Goal: Use online tool/utility: Utilize a website feature to perform a specific function

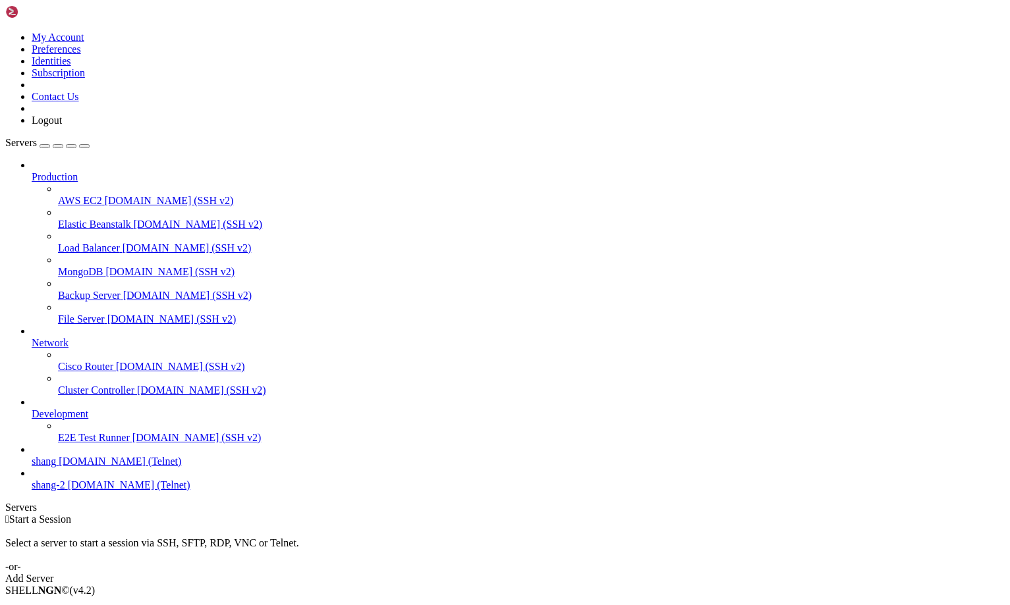
click at [65, 468] on div "shang [DOMAIN_NAME] (Telnet)" at bounding box center [518, 462] width 973 height 12
click at [56, 467] on span "shang" at bounding box center [44, 461] width 24 height 11
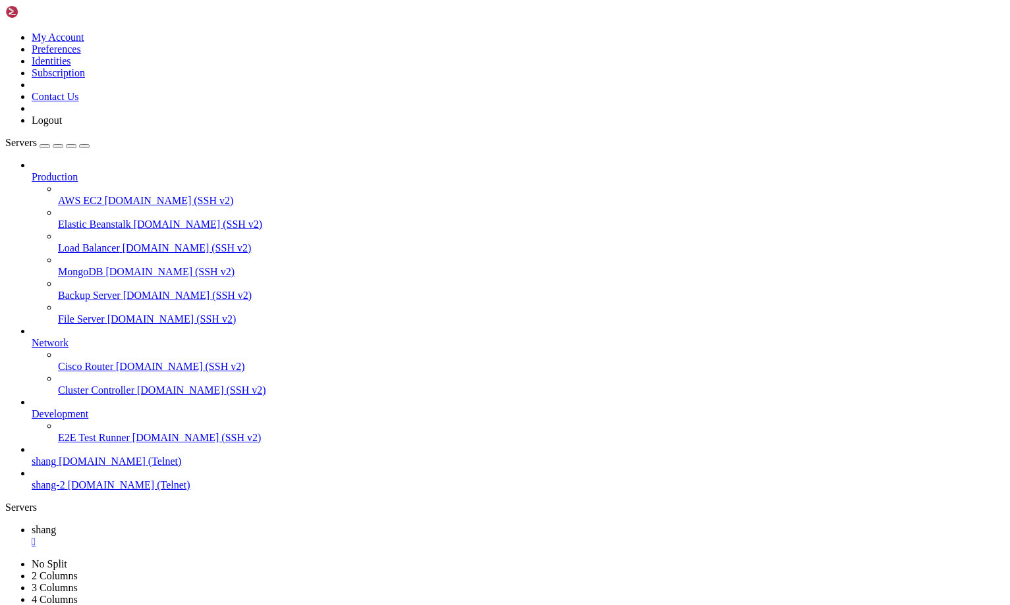
scroll to position [729, 0]
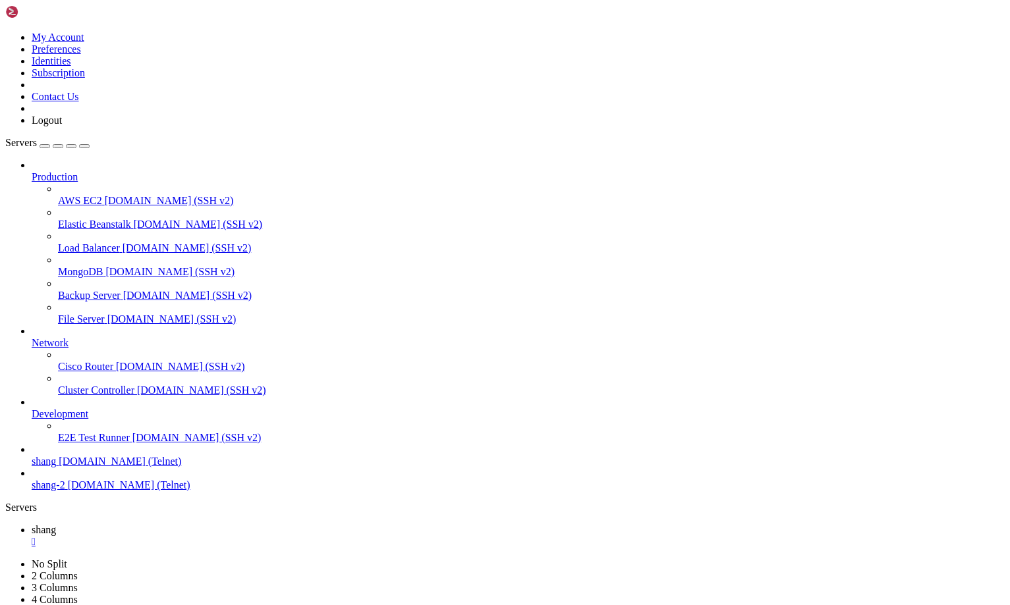
scroll to position [3765, 0]
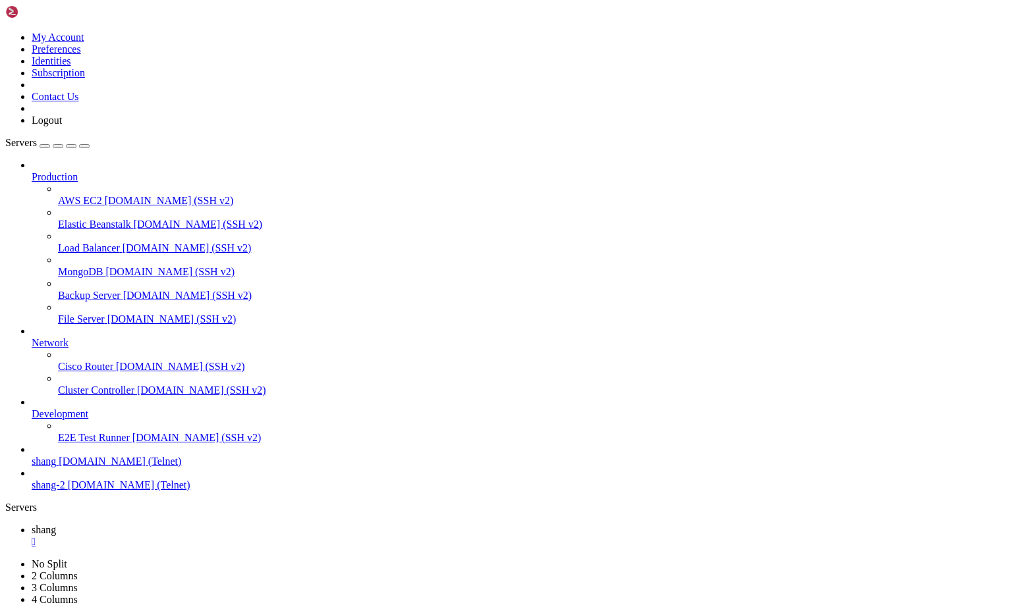
scroll to position [4822, 0]
click at [116, 361] on span "[DOMAIN_NAME] (SSH v2)" at bounding box center [180, 366] width 129 height 11
click at [94, 290] on span "Backup Server" at bounding box center [89, 295] width 63 height 11
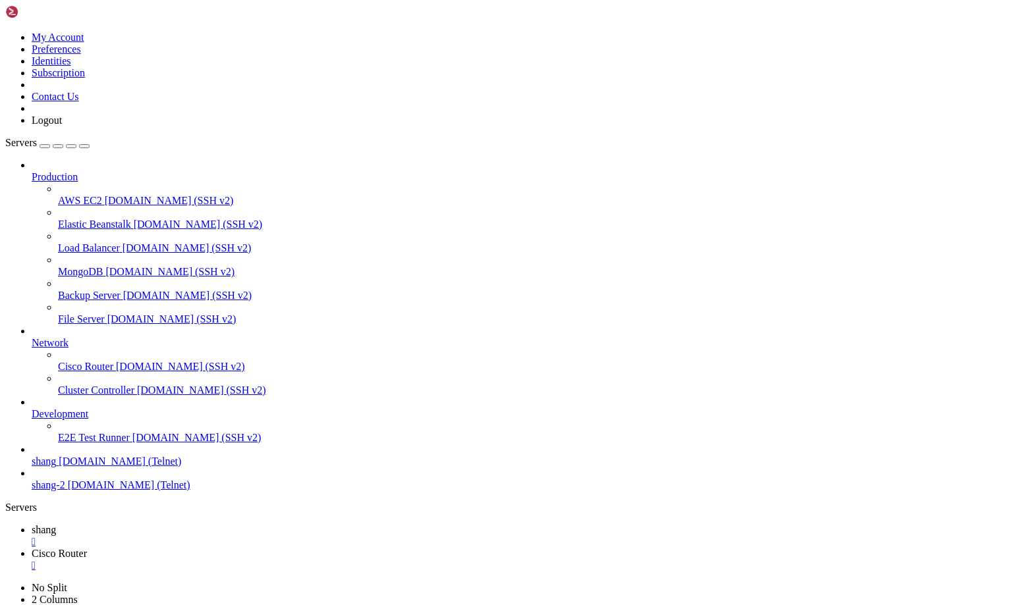
click at [94, 290] on span "Backup Server" at bounding box center [89, 295] width 63 height 11
click at [188, 524] on link "shang " at bounding box center [518, 536] width 973 height 24
click at [94, 572] on span "Backup Server" at bounding box center [63, 577] width 63 height 11
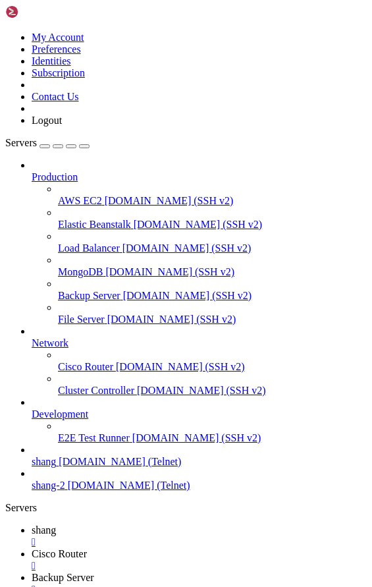
scroll to position [4842, 0]
